Goal: Task Accomplishment & Management: Manage account settings

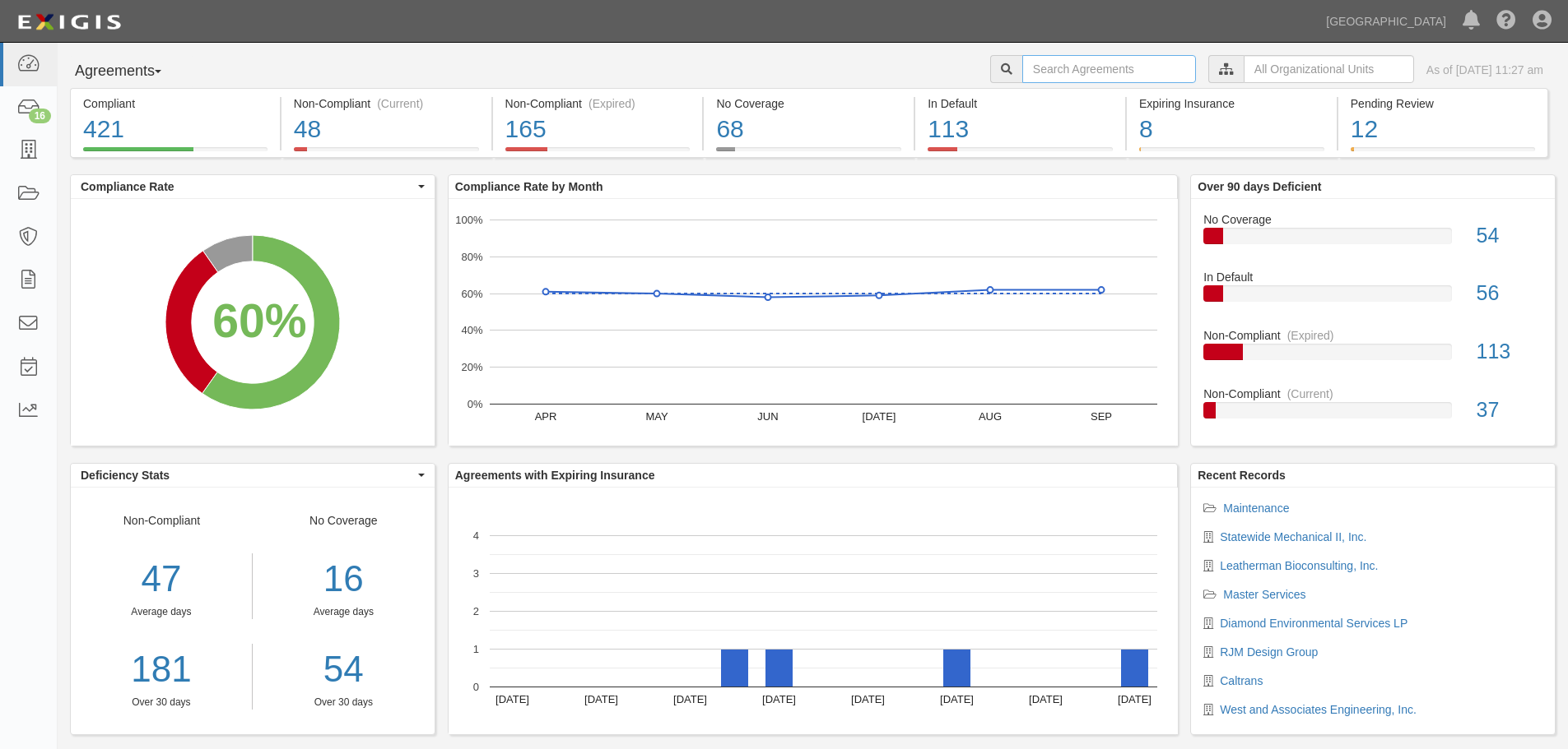
click at [1105, 70] on input "text" at bounding box center [1109, 69] width 174 height 28
click at [1023, 57] on input "text" at bounding box center [1109, 69] width 174 height 28
type input "a2024-042"
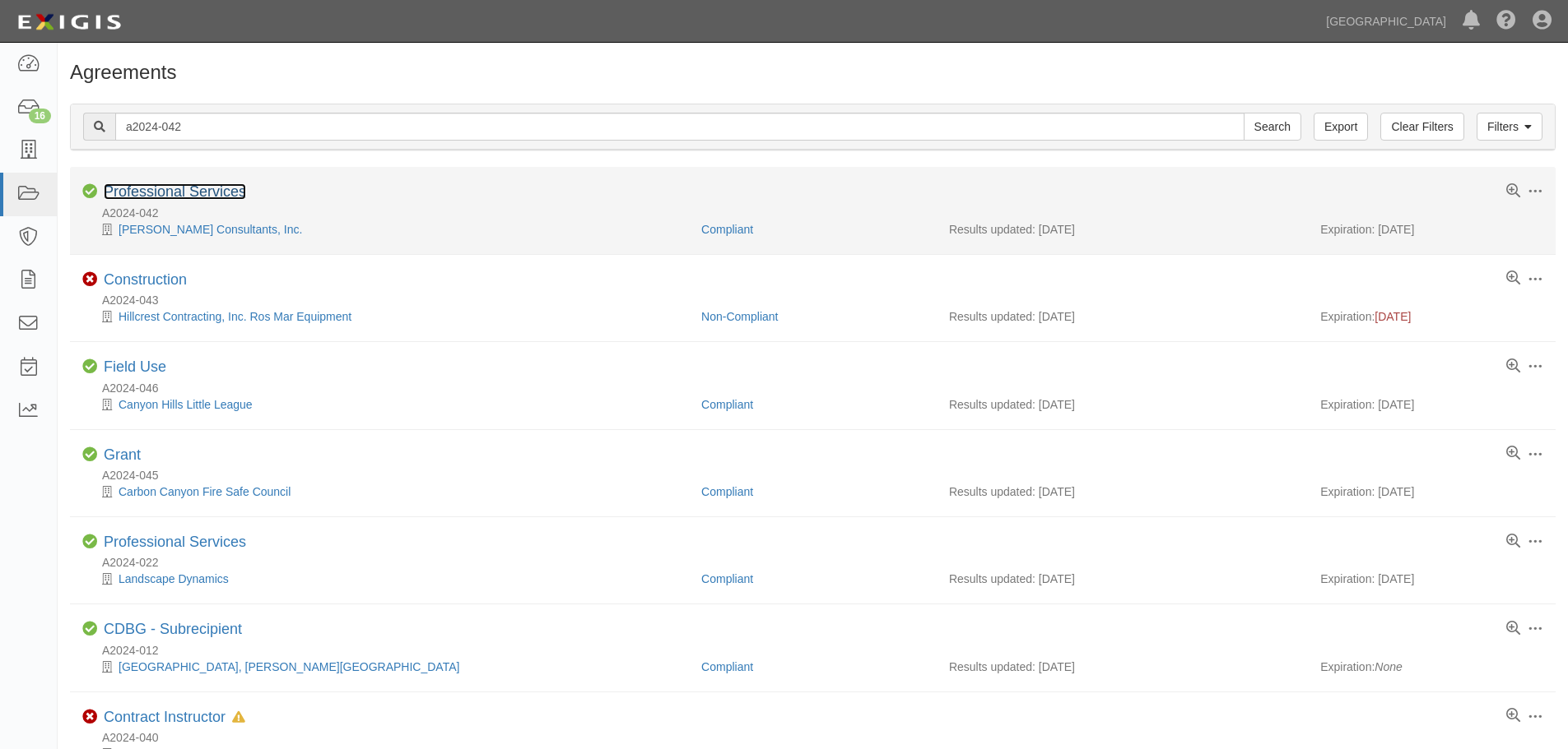
click at [148, 193] on link "Professional Services" at bounding box center [175, 191] width 142 height 17
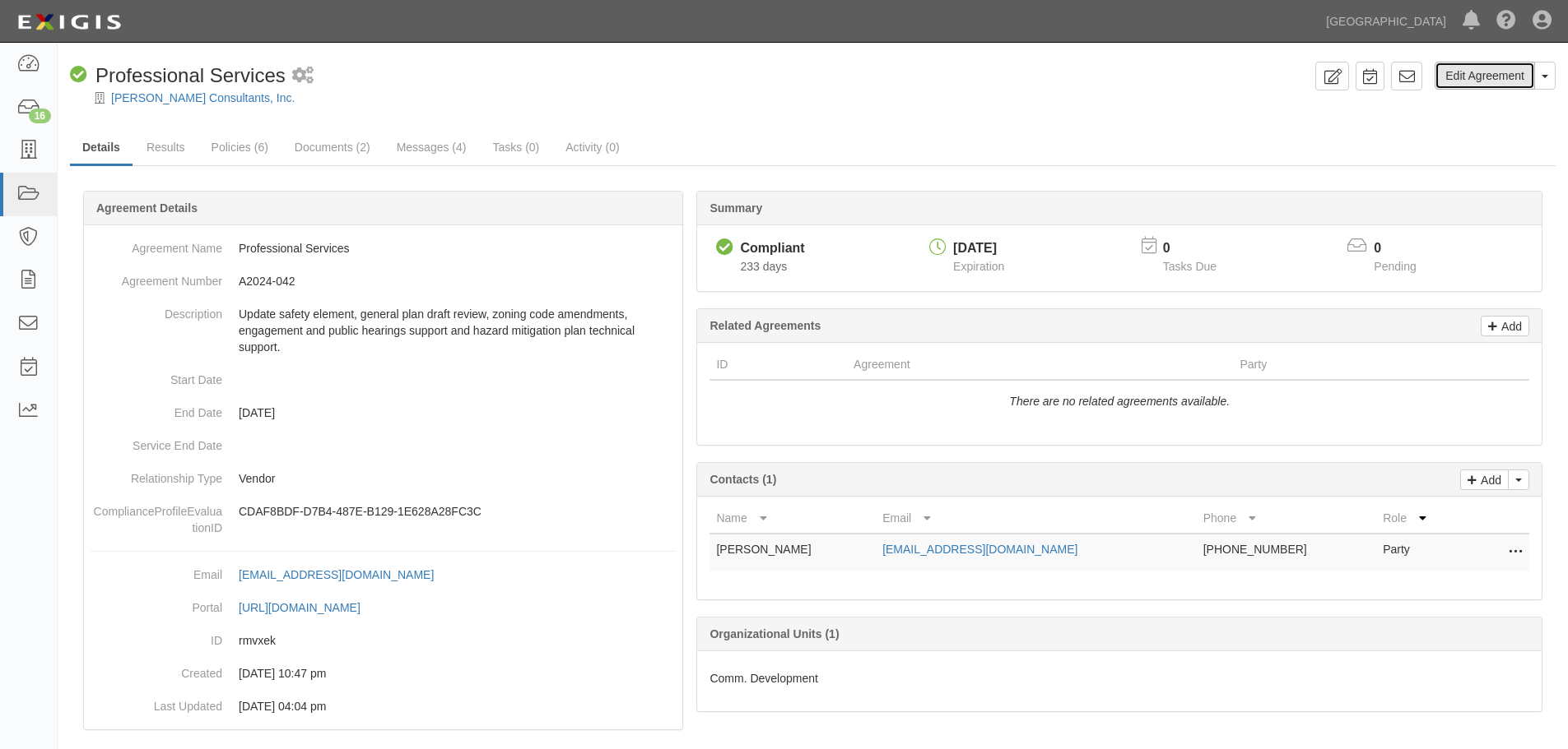
click at [1490, 85] on link "Edit Agreement" at bounding box center [1485, 76] width 101 height 28
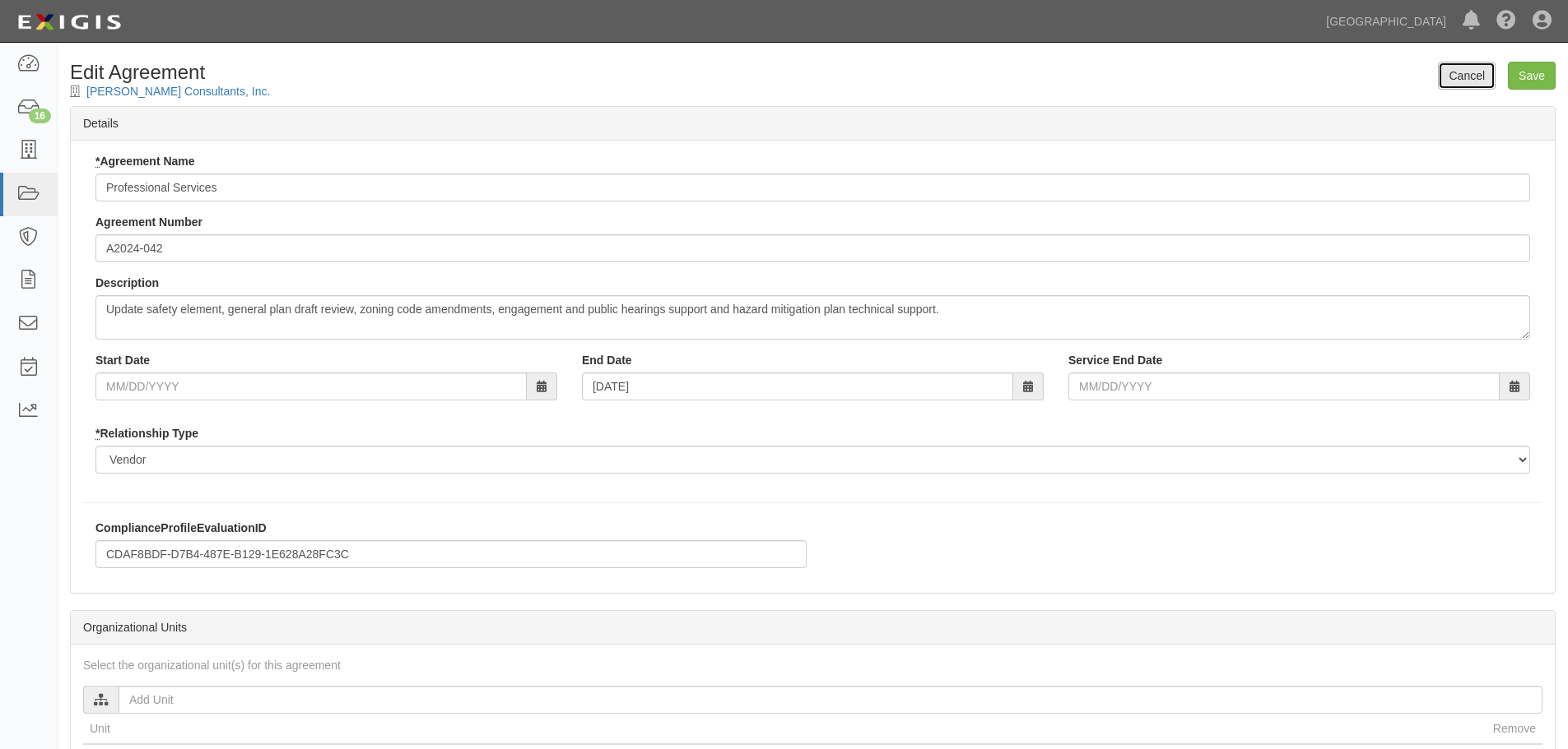
click at [1455, 82] on link "Cancel" at bounding box center [1466, 76] width 57 height 28
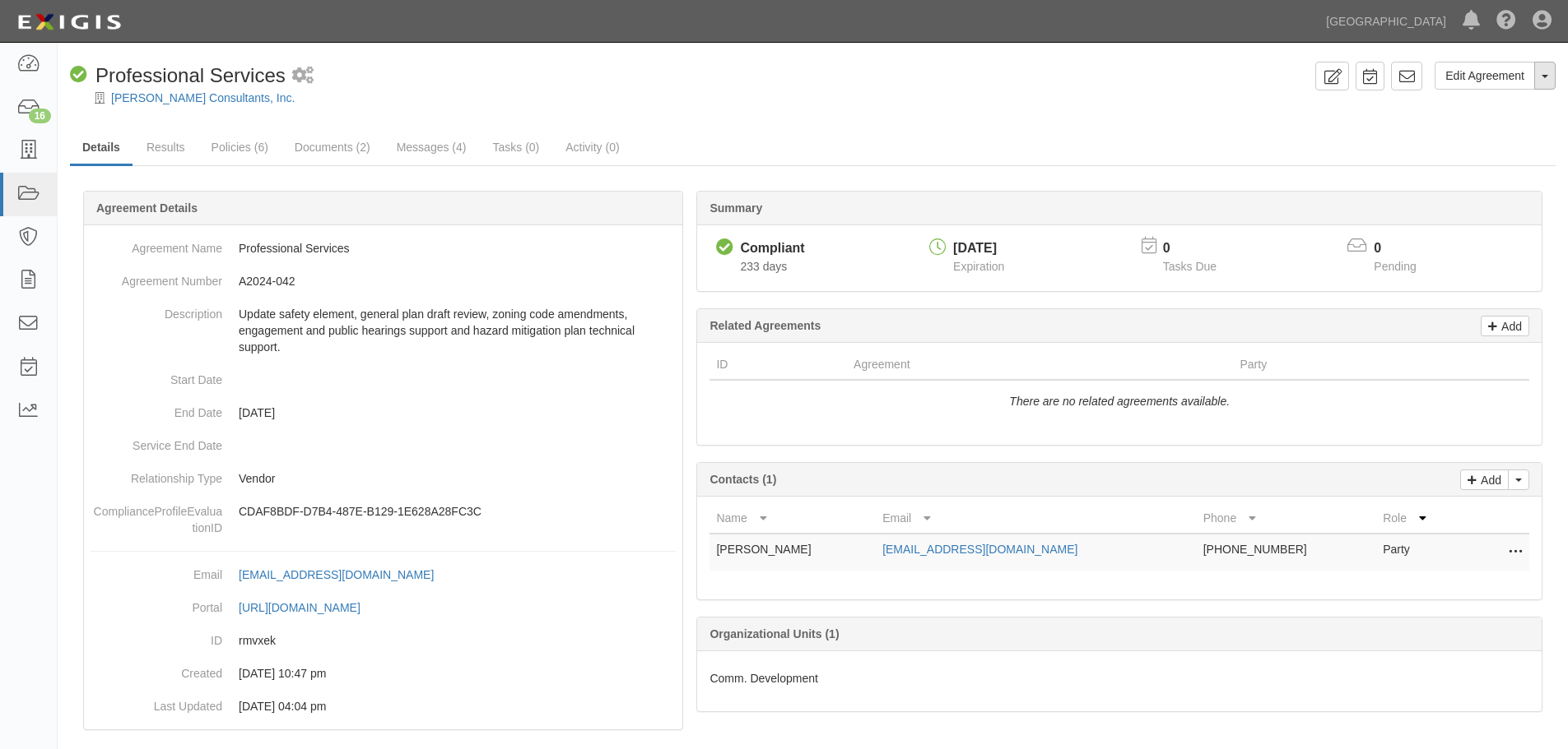
click at [1537, 86] on button "Toggle Agreement Dropdown" at bounding box center [1545, 76] width 22 height 28
drag, startPoint x: 1505, startPoint y: 128, endPoint x: 1473, endPoint y: 162, distance: 46.7
click at [1505, 127] on link "Archive Agreement" at bounding box center [1490, 128] width 130 height 22
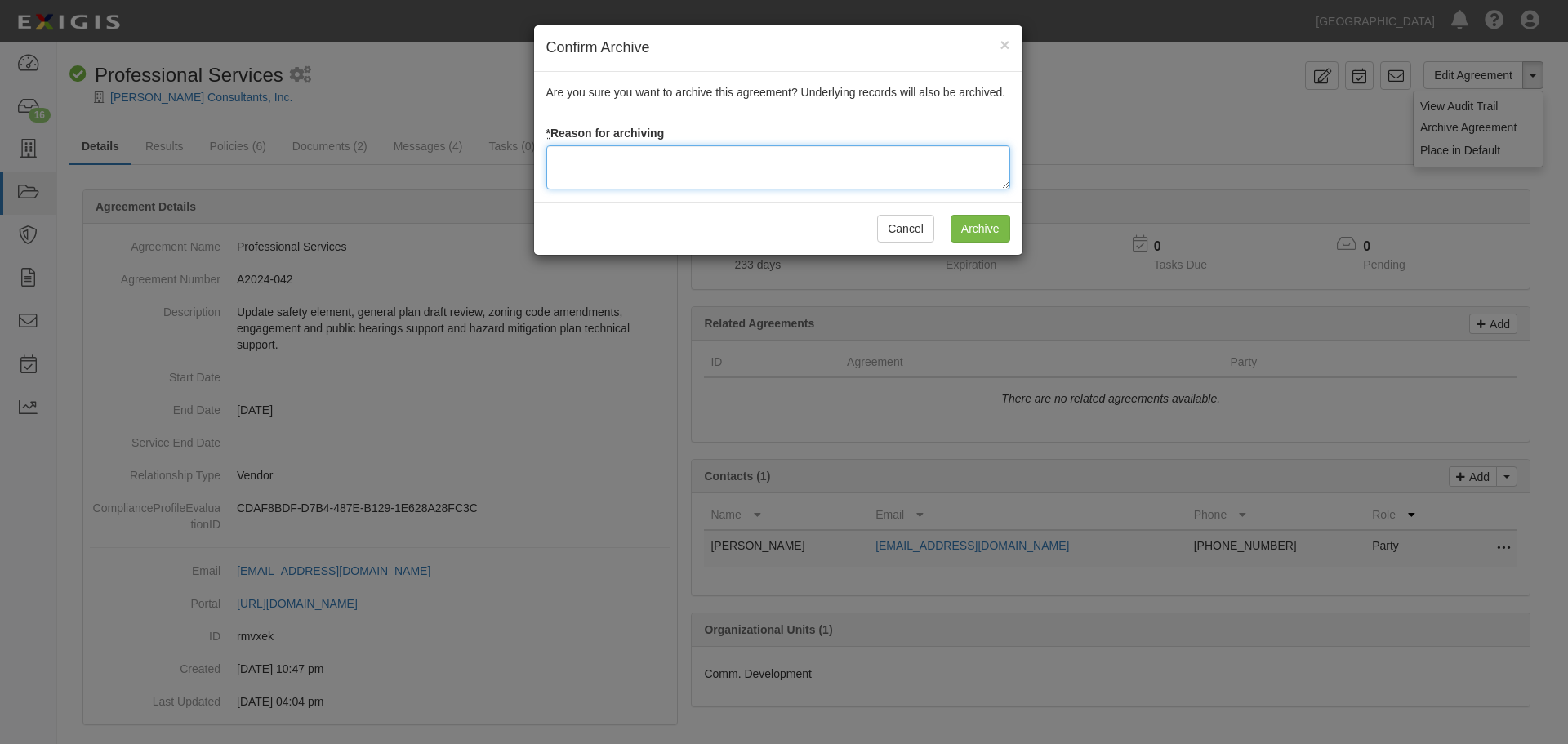
click at [583, 181] on textarea at bounding box center [778, 167] width 464 height 44
paste textarea "Agreement terminated 09/10/2025 - JC"
click at [684, 156] on textarea "Agreement terminated 09/10/2025 - JC" at bounding box center [778, 167] width 464 height 44
type textarea "Agreement terminated 10/01/2025 - JC"
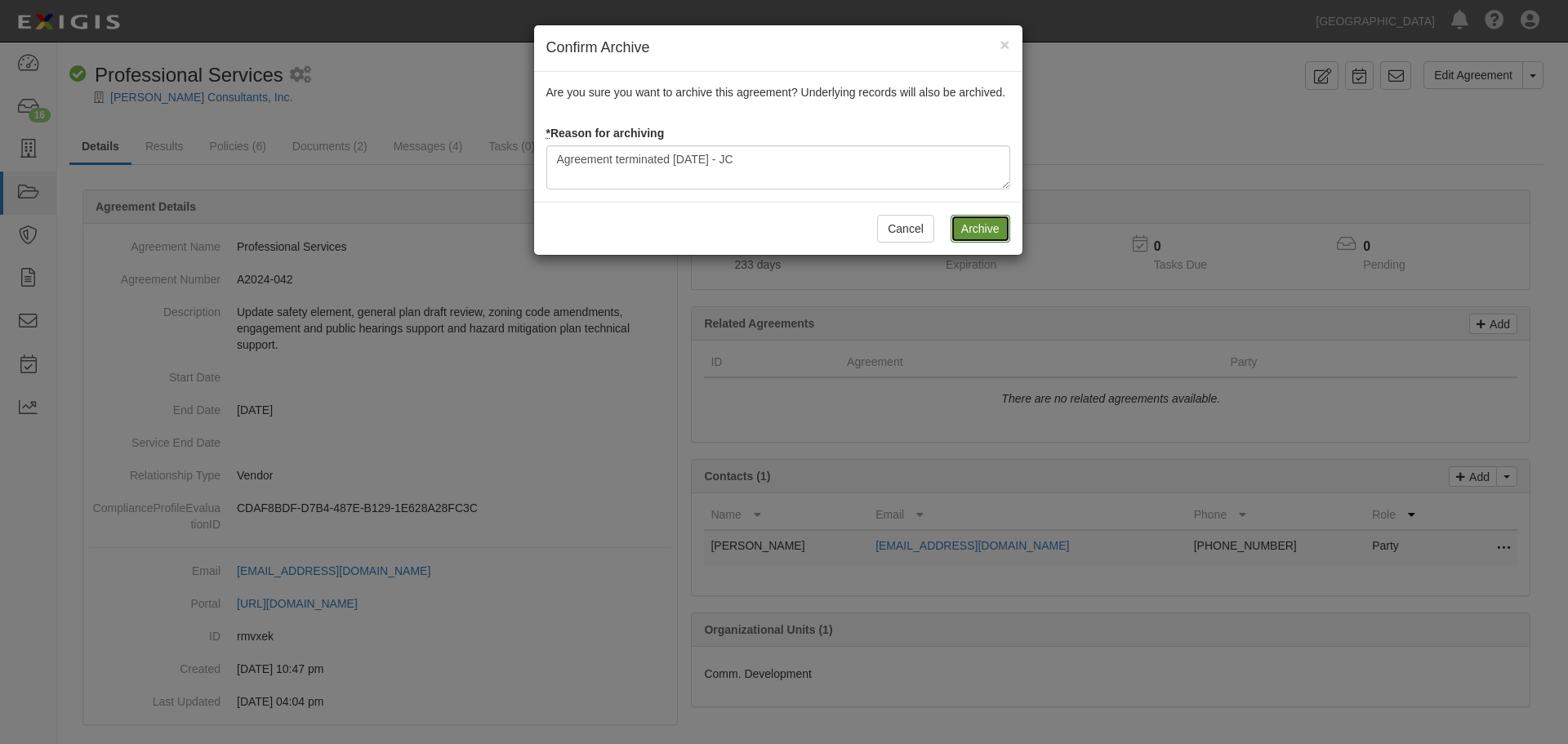
click at [995, 240] on input "Archive" at bounding box center [980, 228] width 60 height 27
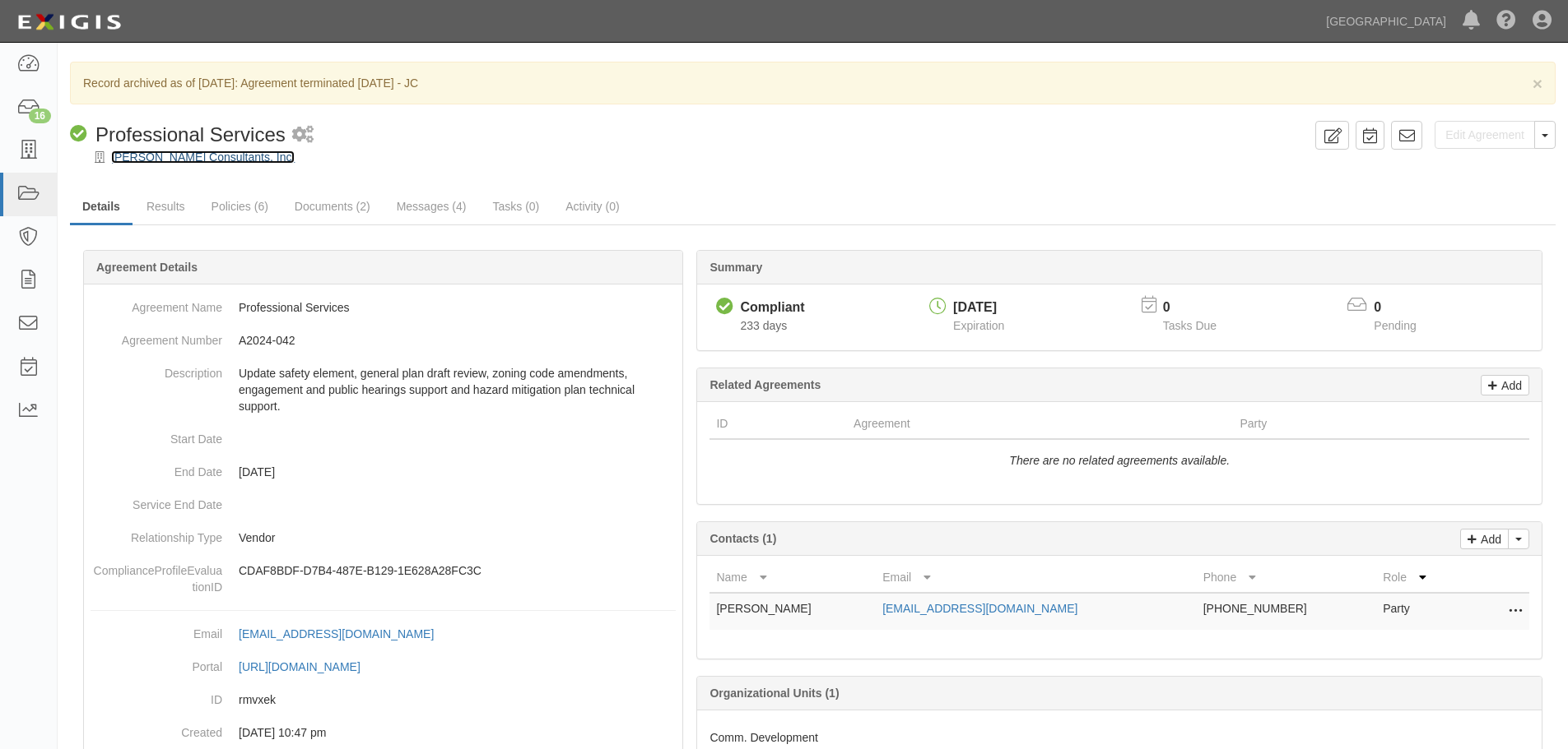
click at [142, 150] on div "[PERSON_NAME] Consultants, Inc." at bounding box center [824, 157] width 1485 height 17
click at [144, 157] on link "[PERSON_NAME] Consultants, Inc." at bounding box center [203, 157] width 183 height 13
